Goal: Find specific page/section: Find specific page/section

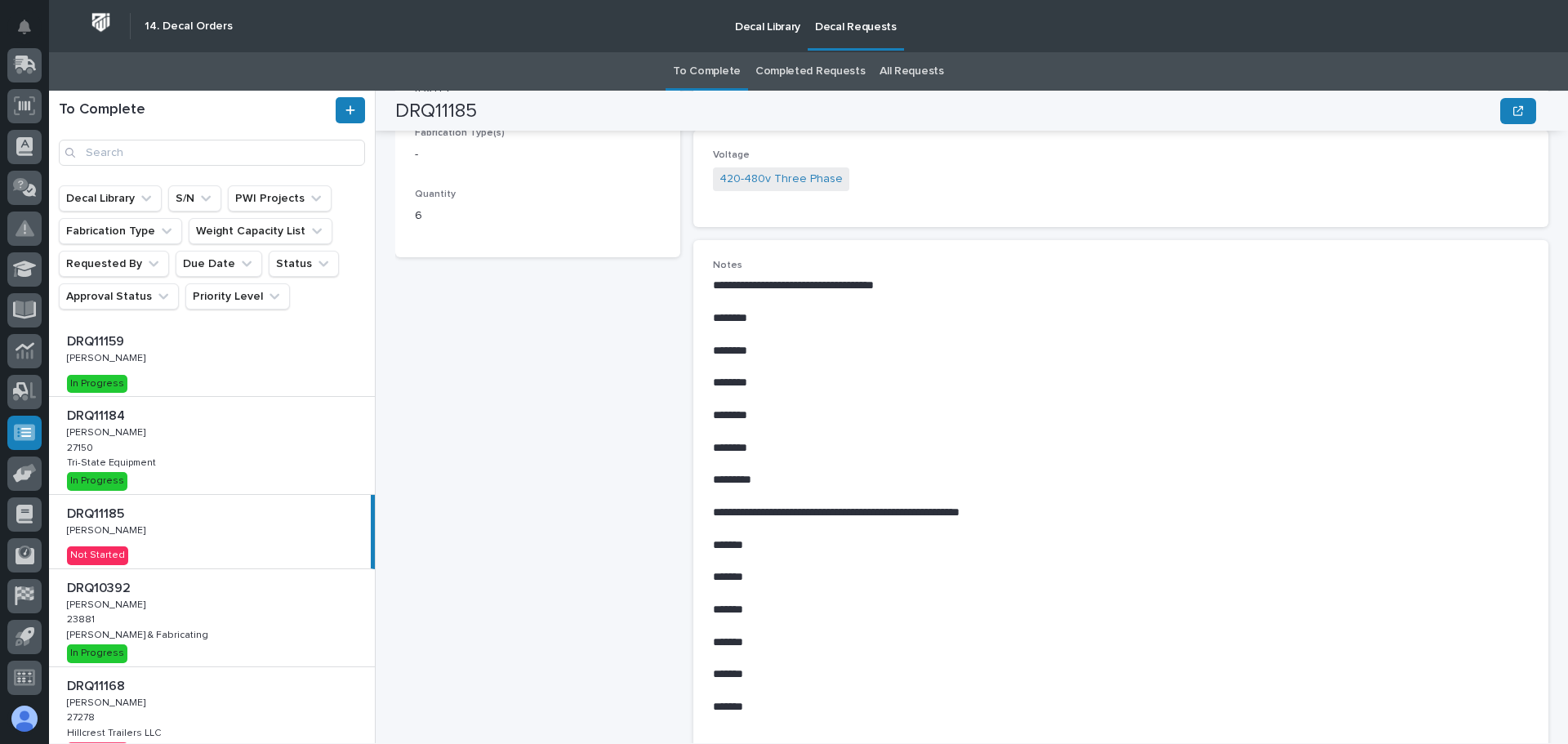
click at [218, 522] on div "DRQ11185 DRQ11185 Ken Overmyer Ken Overmyer Not Started" at bounding box center [209, 531] width 322 height 73
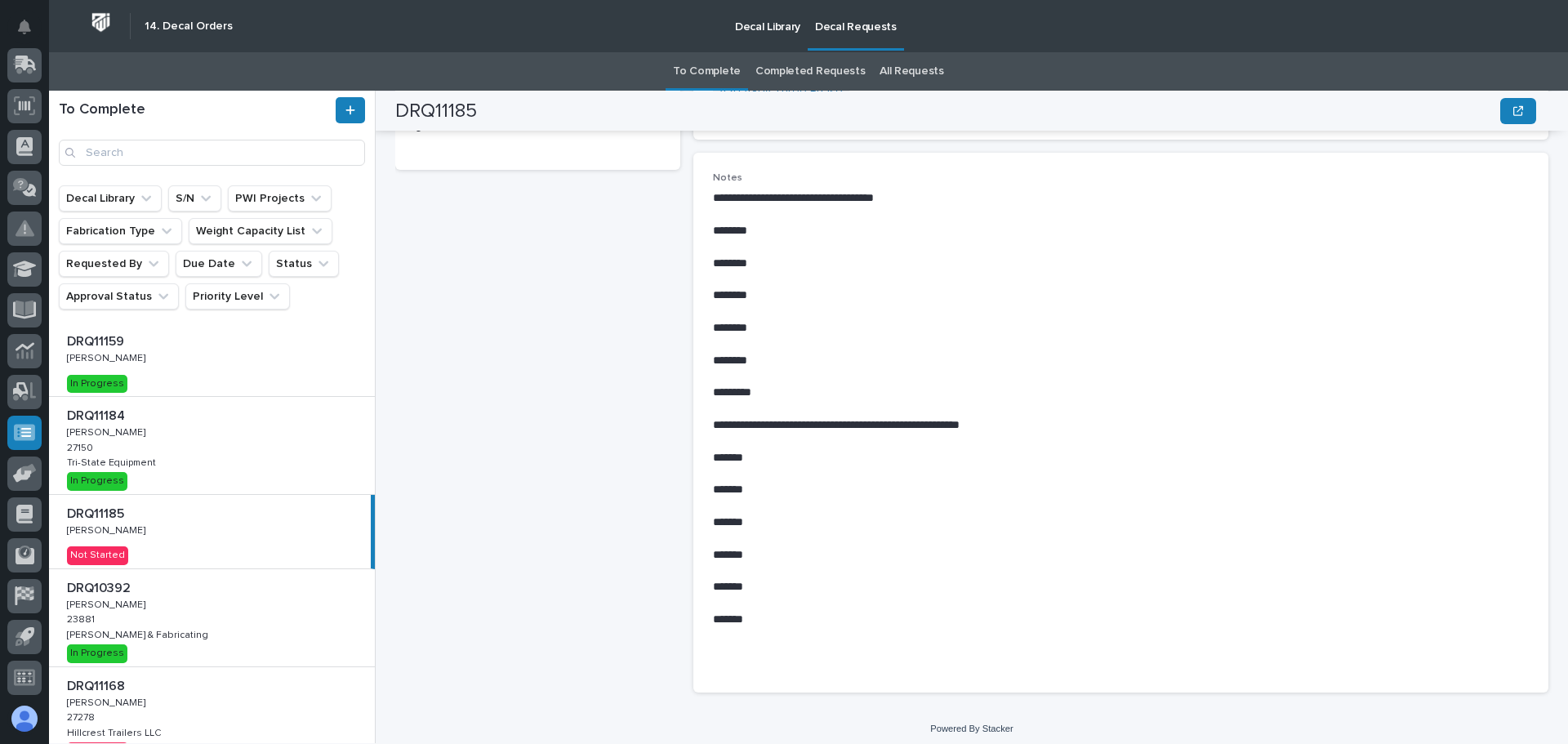
scroll to position [505, 0]
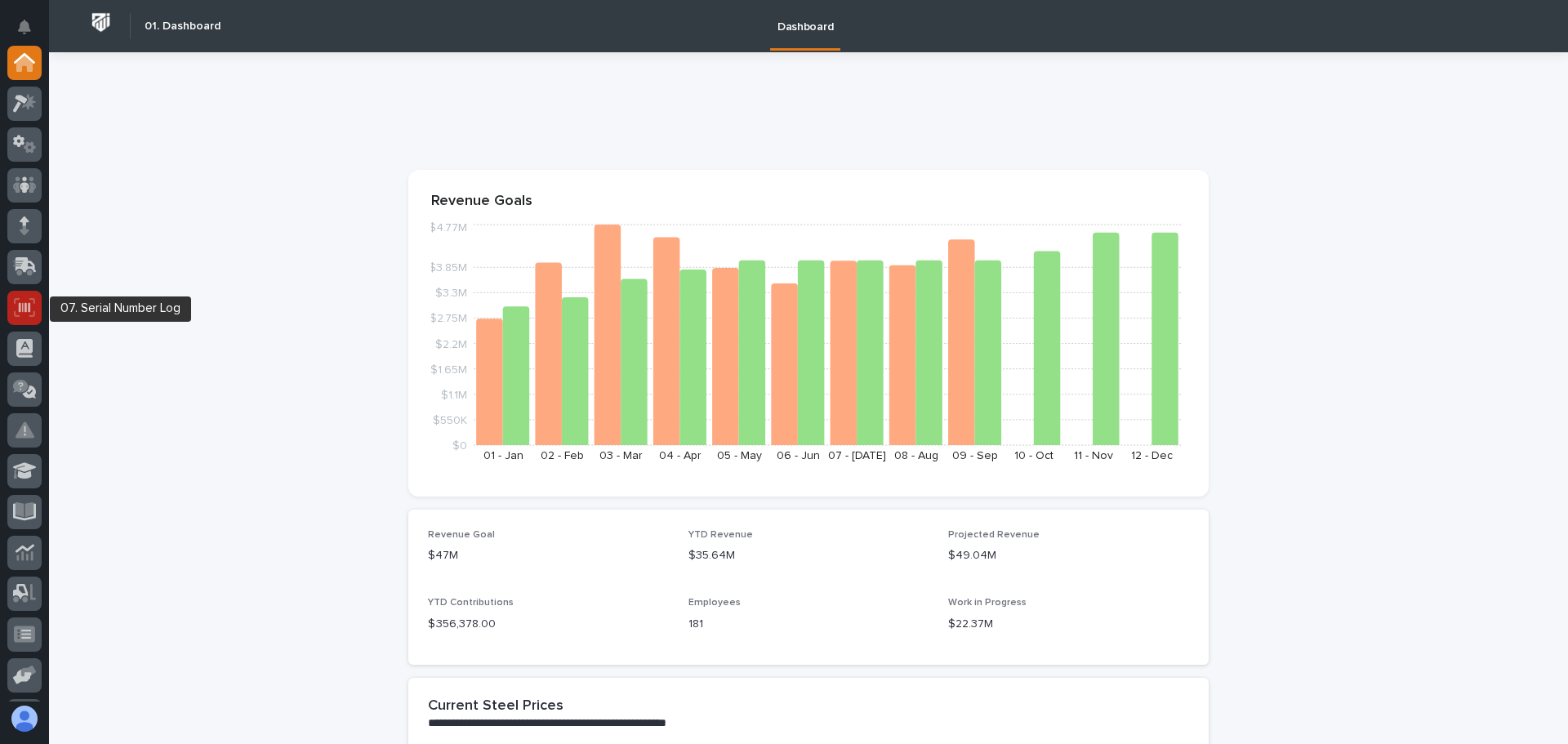
click at [26, 314] on icon at bounding box center [24, 308] width 21 height 19
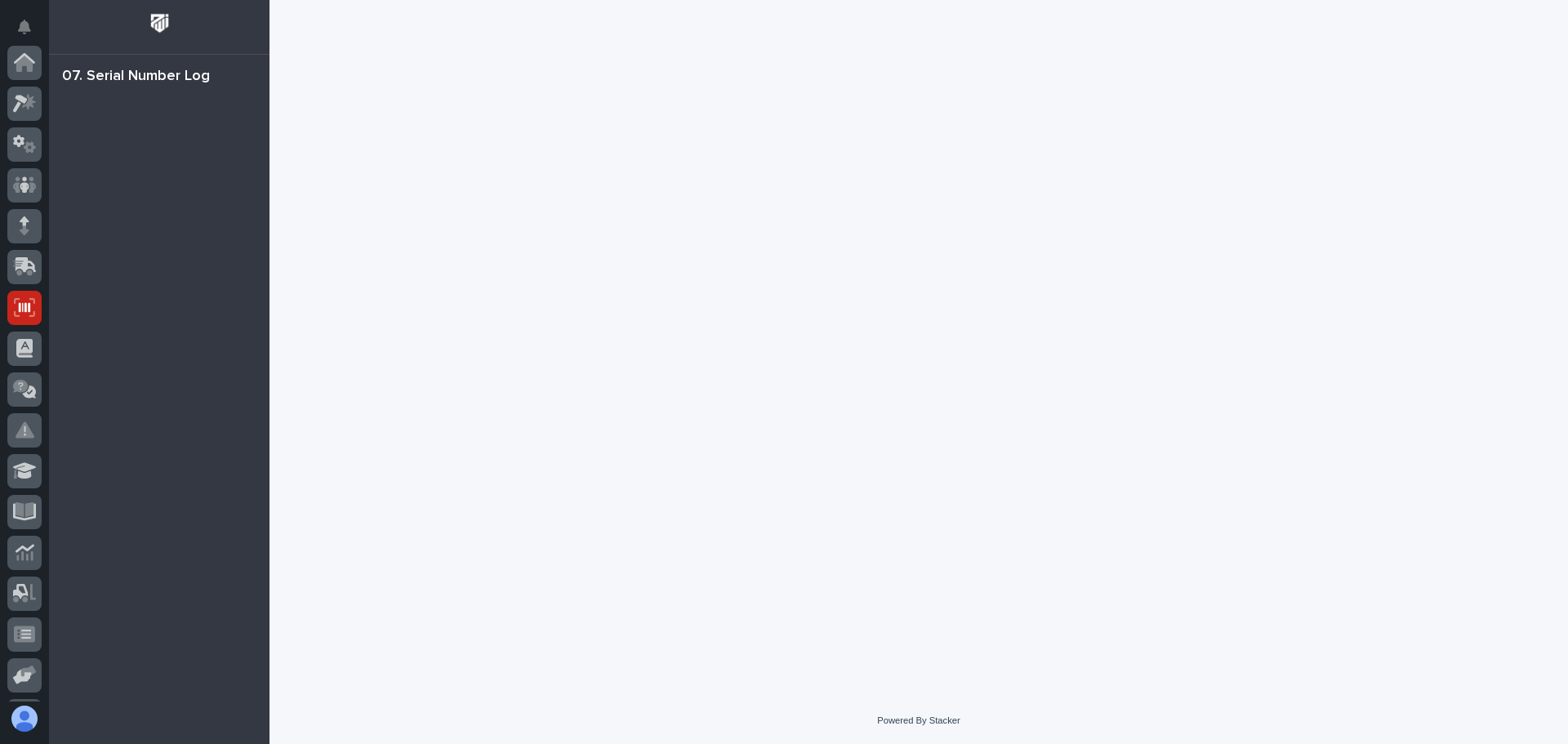
scroll to position [201, 0]
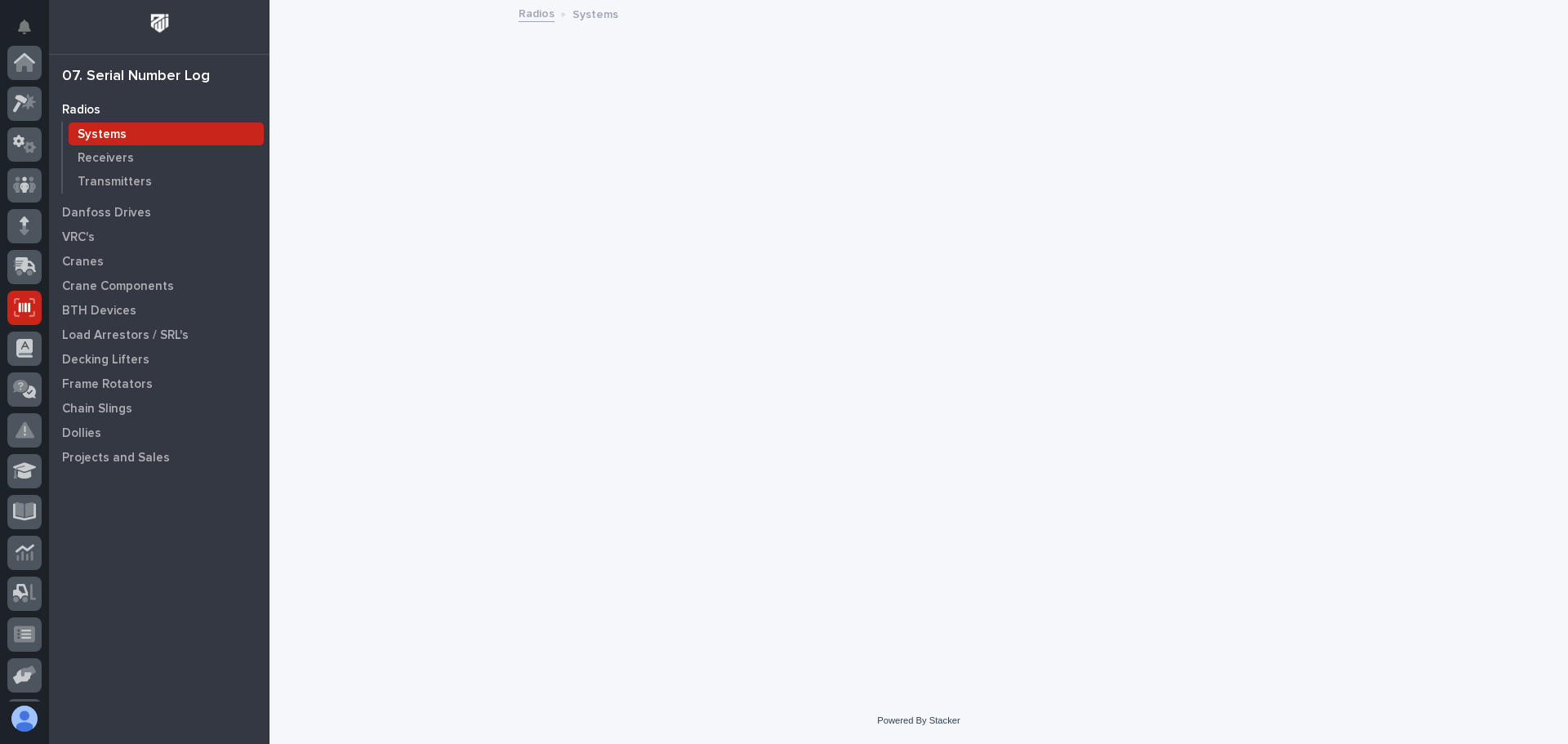
scroll to position [201, 0]
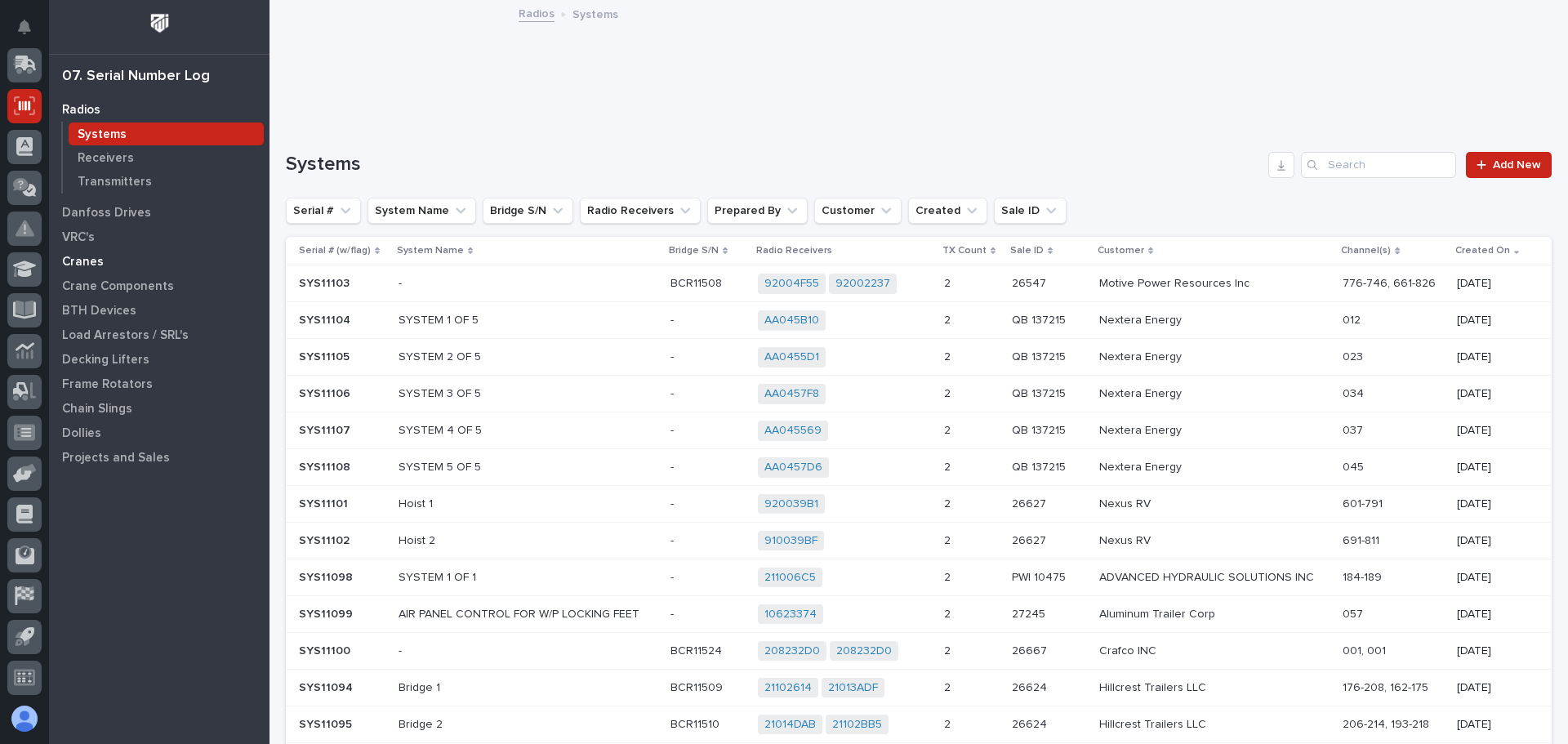
click at [86, 261] on p "Cranes" at bounding box center [83, 262] width 42 height 15
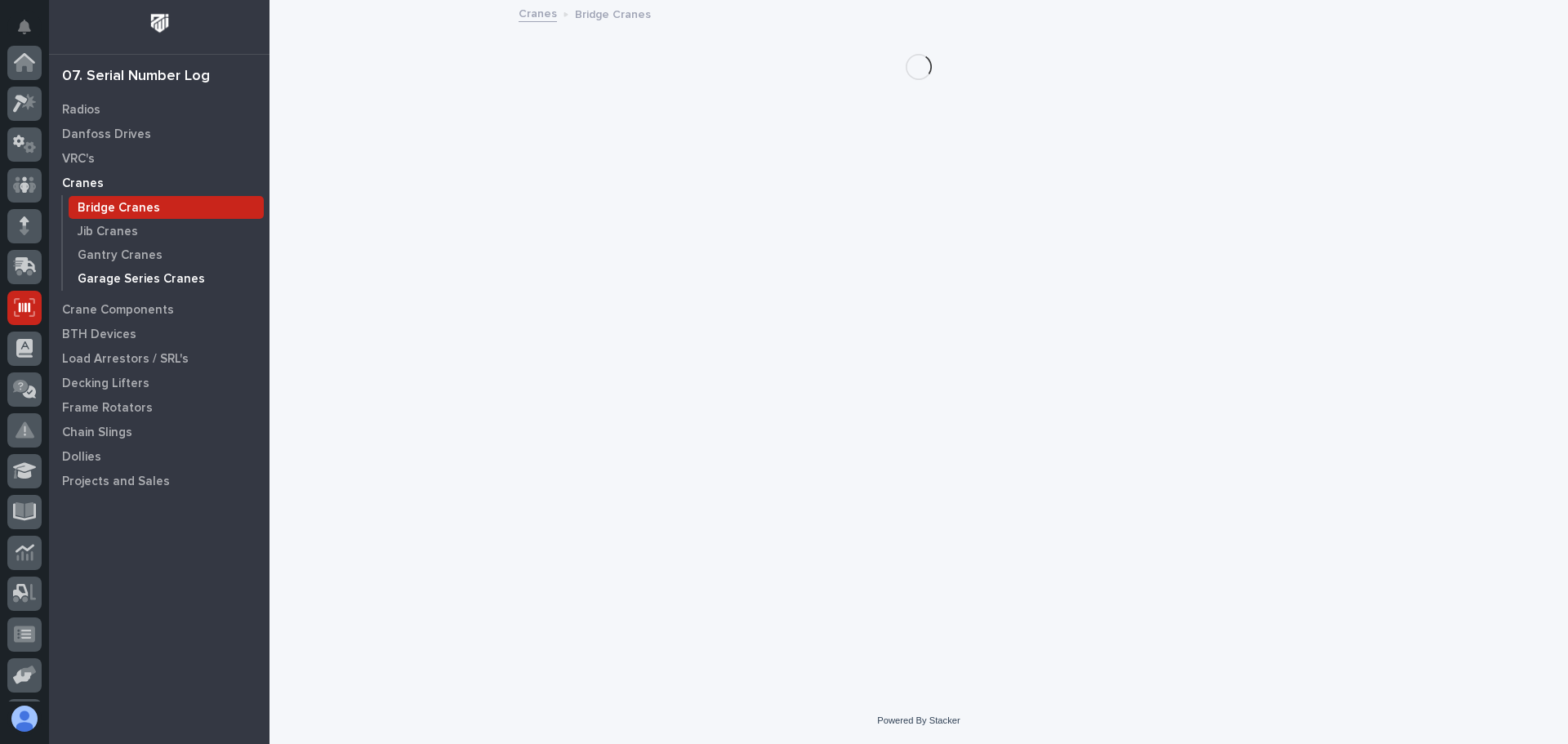
scroll to position [201, 0]
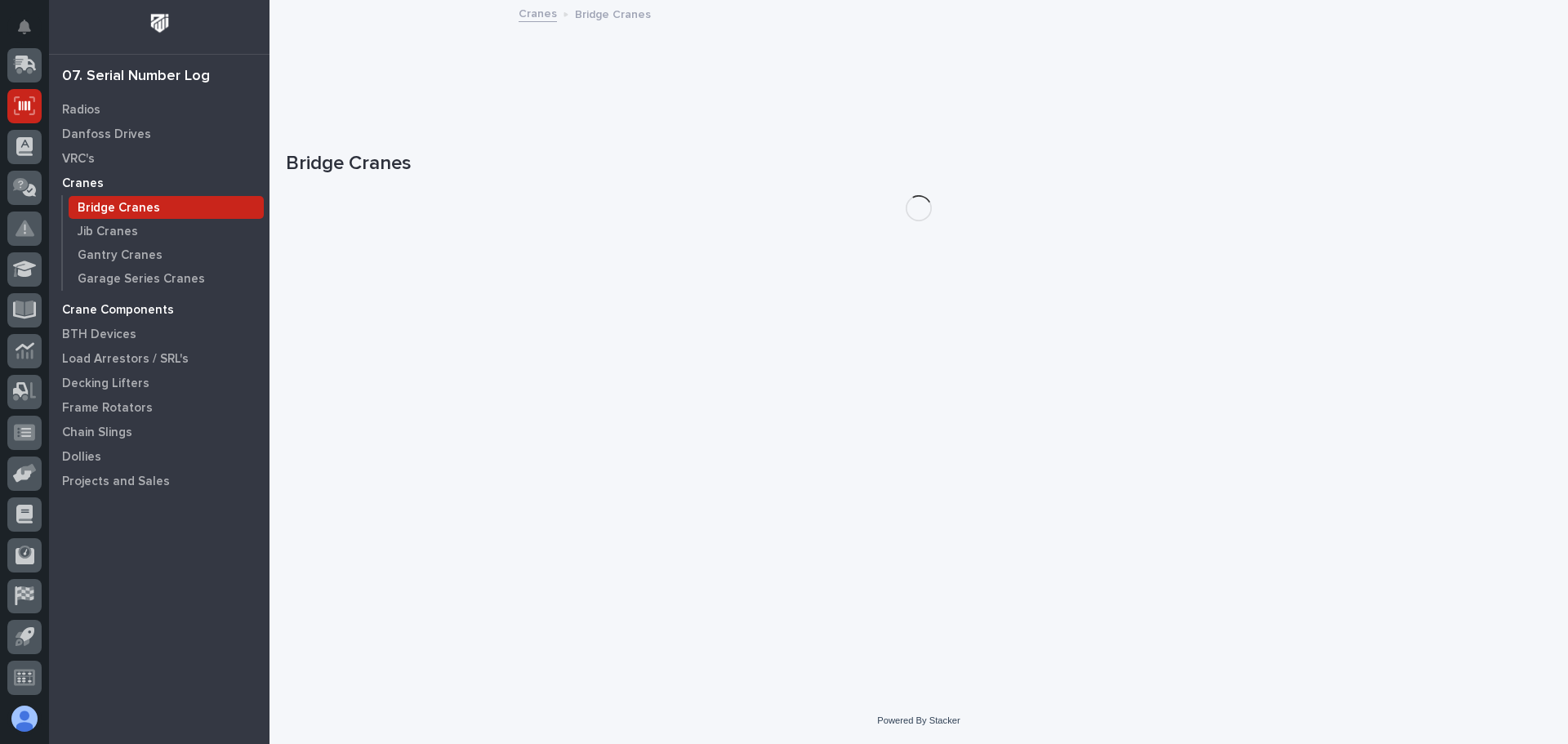
click at [94, 303] on p "Crane Components" at bounding box center [118, 310] width 112 height 15
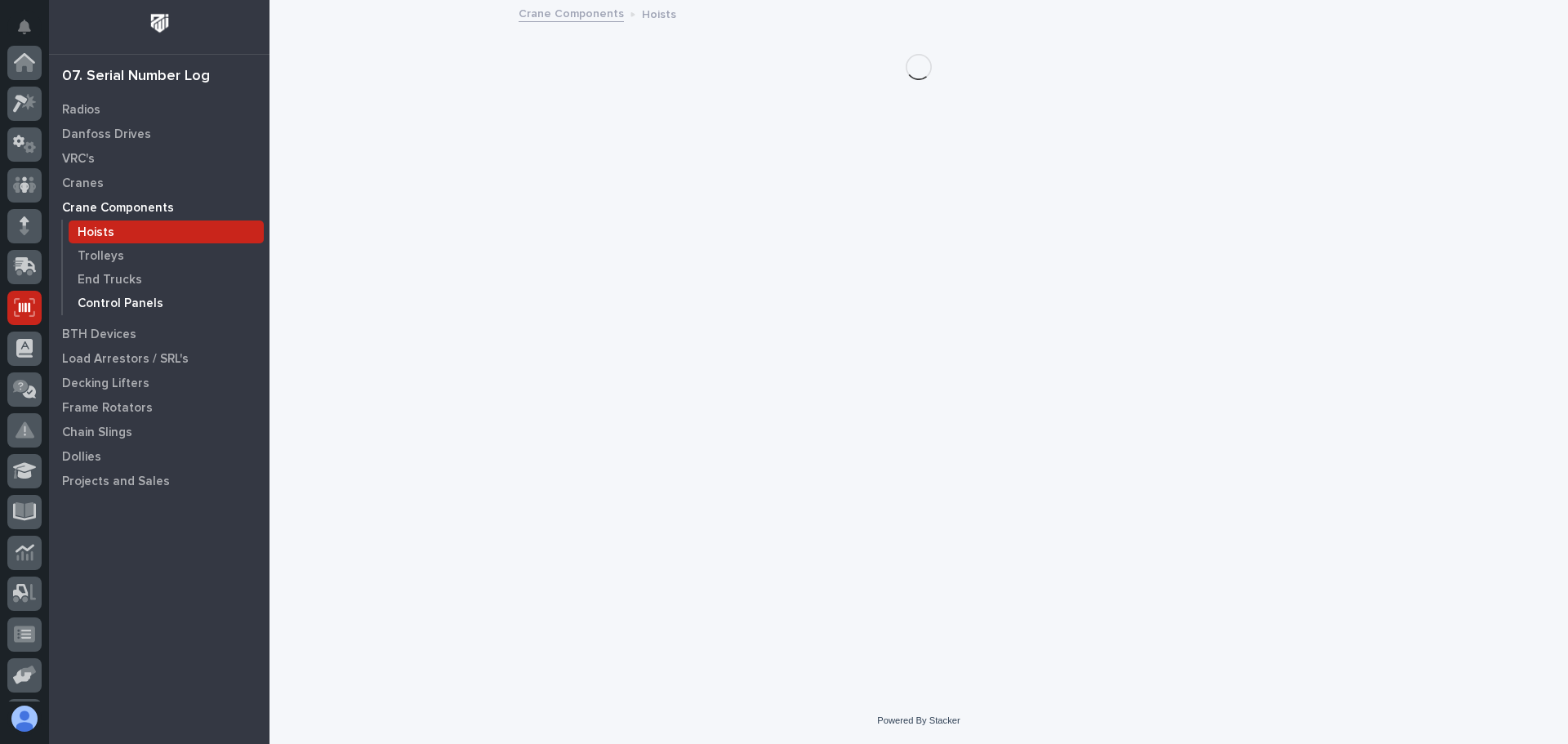
scroll to position [201, 0]
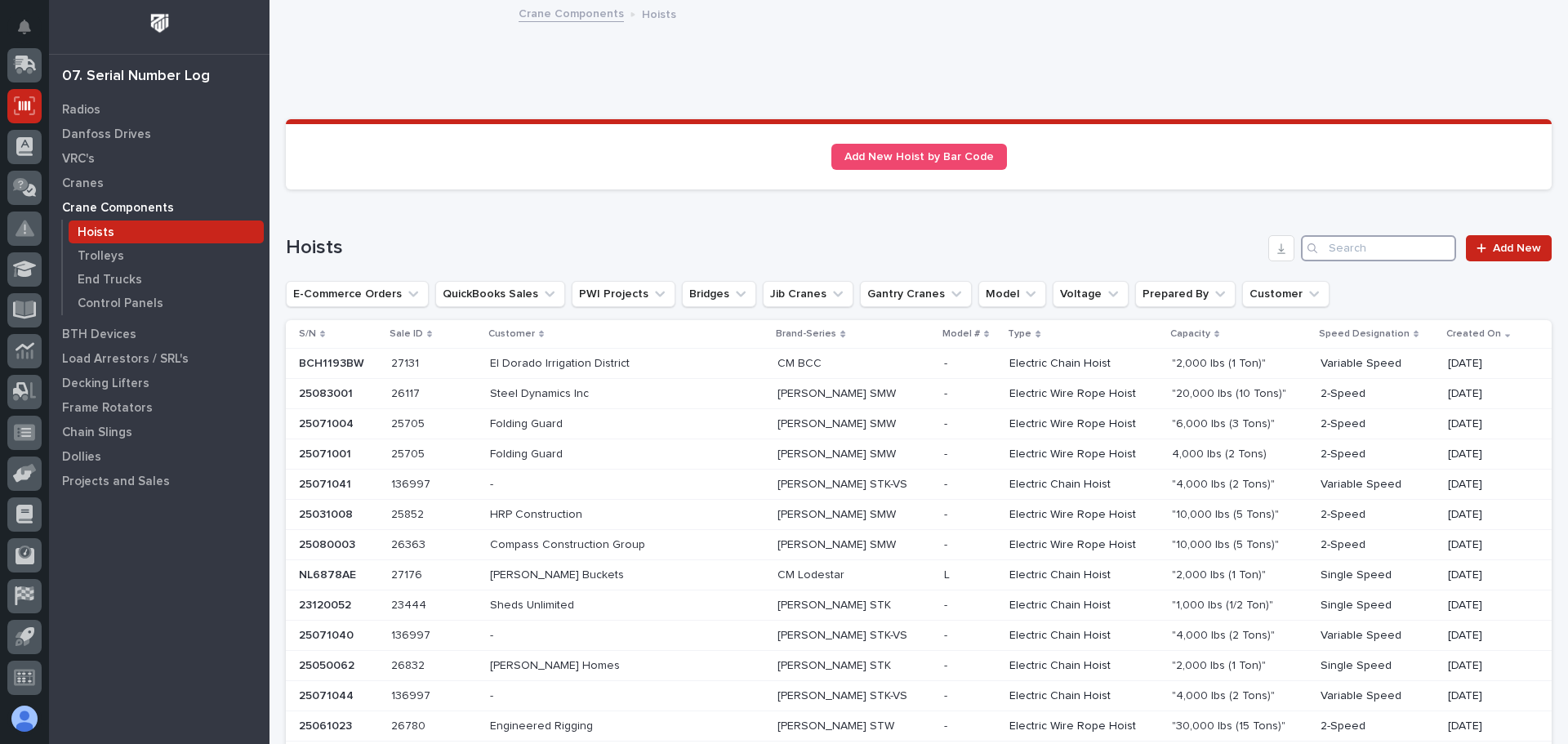
click at [1349, 242] on input "Search" at bounding box center [1379, 249] width 155 height 26
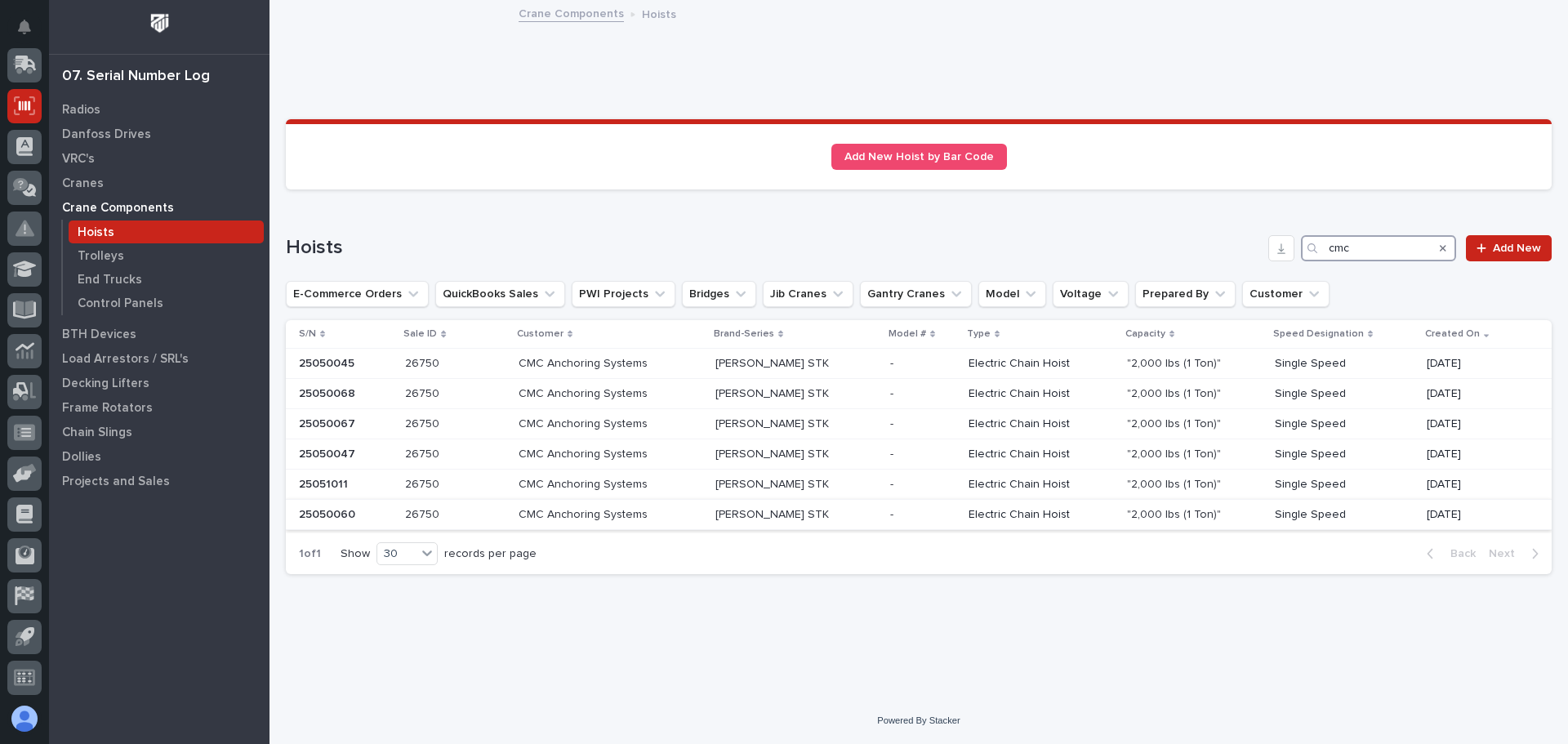
type input "cmc"
